Goal: Information Seeking & Learning: Find specific fact

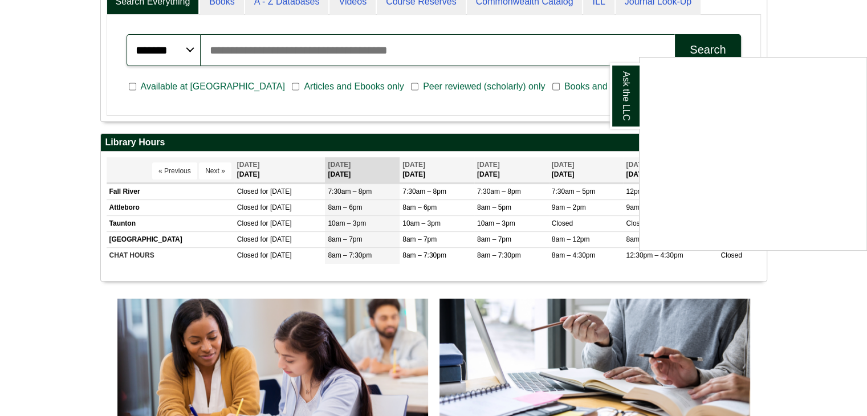
scroll to position [331, 0]
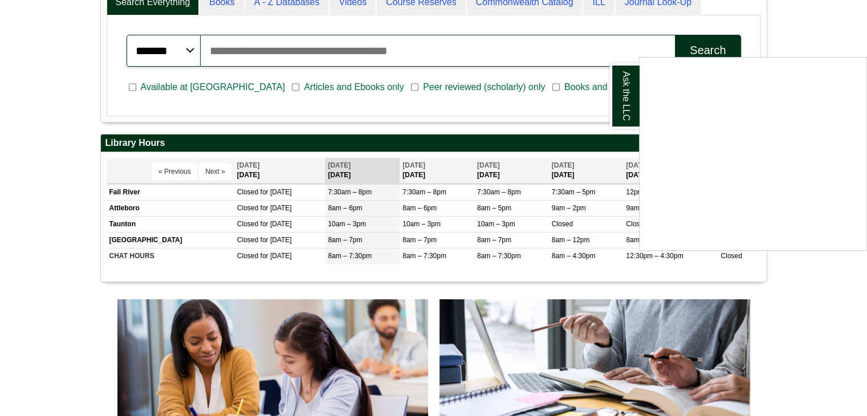
click at [253, 50] on div "Ask the LLC" at bounding box center [433, 208] width 867 height 416
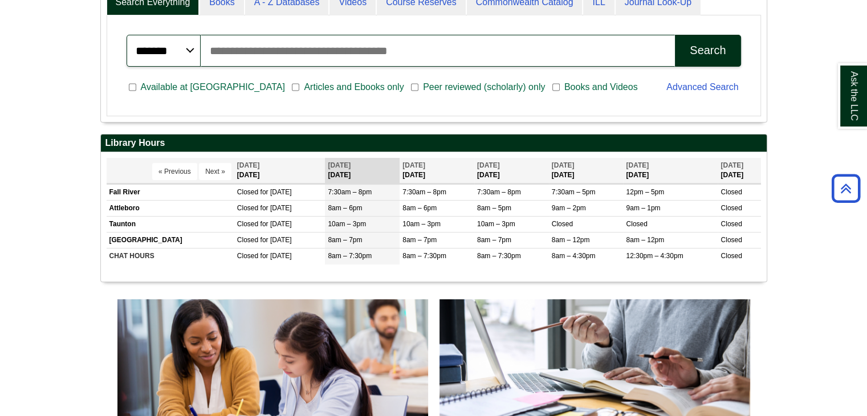
click at [271, 49] on input "Search articles, books, journals & more" at bounding box center [438, 51] width 475 height 32
click at [303, 48] on input "Search articles, books, journals & more" at bounding box center [438, 51] width 475 height 32
click at [418, 57] on input "Search articles, books, journals & more" at bounding box center [438, 51] width 475 height 32
click at [420, 51] on input "Search articles, books, journals & more" at bounding box center [438, 51] width 475 height 32
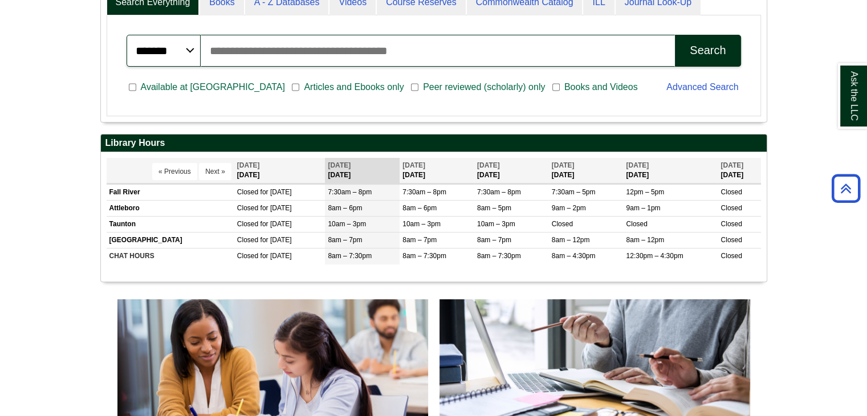
type input "*"
drag, startPoint x: 420, startPoint y: 51, endPoint x: 270, endPoint y: 51, distance: 150.0
click at [270, 51] on input "*" at bounding box center [438, 51] width 475 height 32
type input "**********"
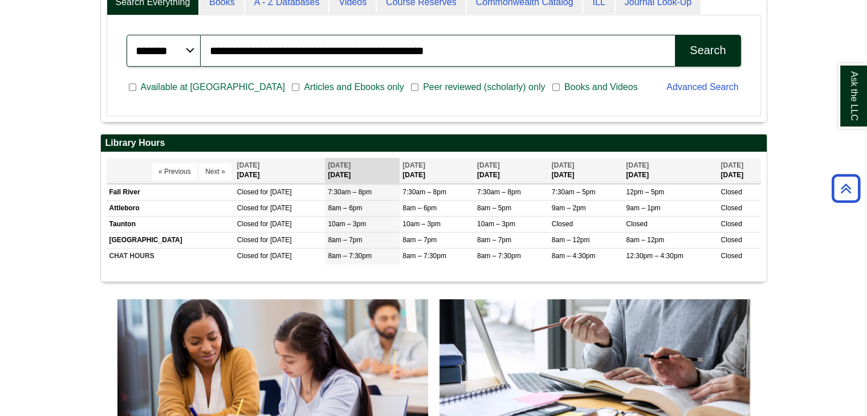
click at [712, 44] on div "Search" at bounding box center [708, 50] width 36 height 13
click at [712, 87] on link "Advanced Search" at bounding box center [703, 87] width 72 height 10
